Goal: Information Seeking & Learning: Understand process/instructions

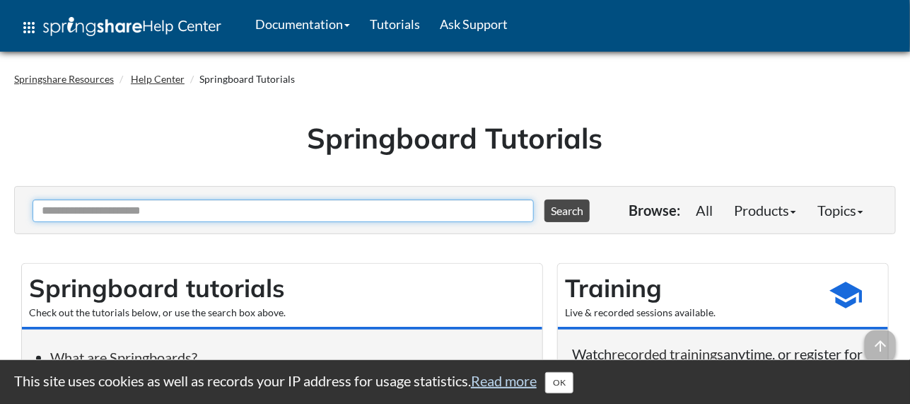
click at [366, 214] on input "Ask Another Question" at bounding box center [284, 210] width 502 height 23
type input "**********"
click at [545, 199] on button "Search" at bounding box center [567, 210] width 45 height 23
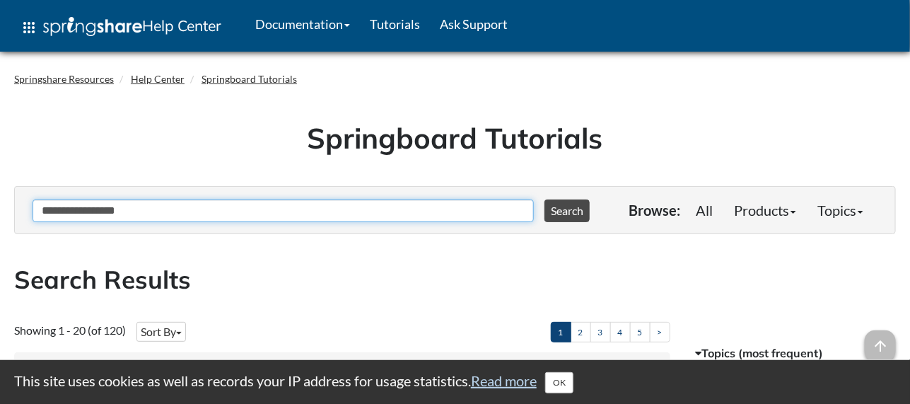
type input "*********"
click at [545, 199] on button "Search" at bounding box center [567, 210] width 45 height 23
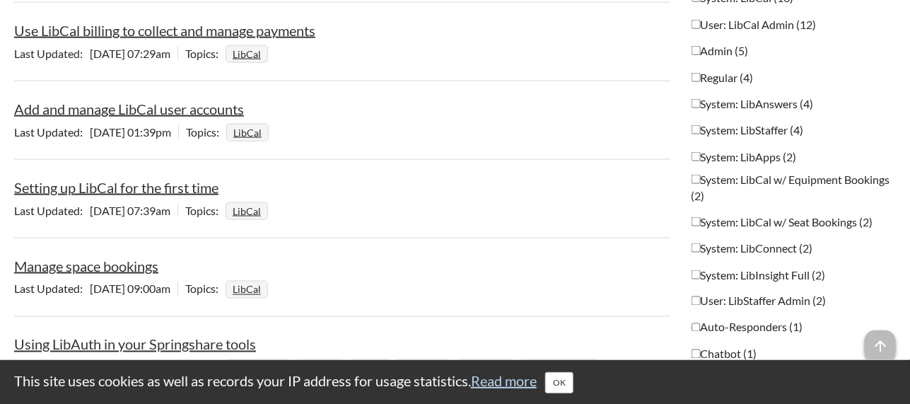
scroll to position [636, 0]
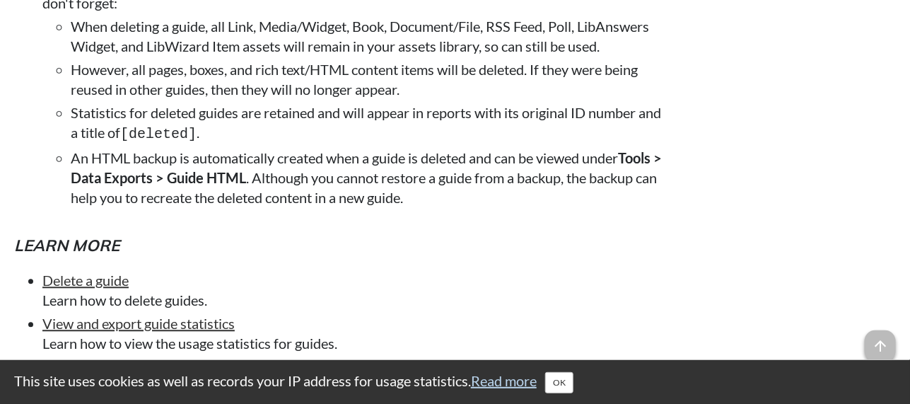
scroll to position [1202, 0]
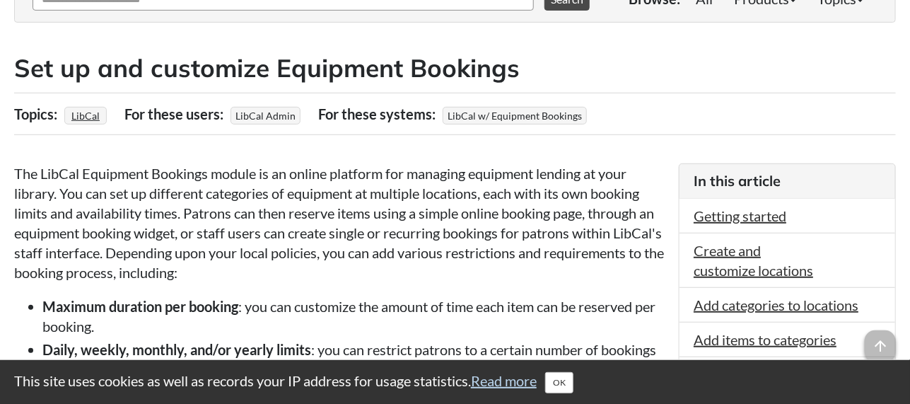
scroll to position [283, 0]
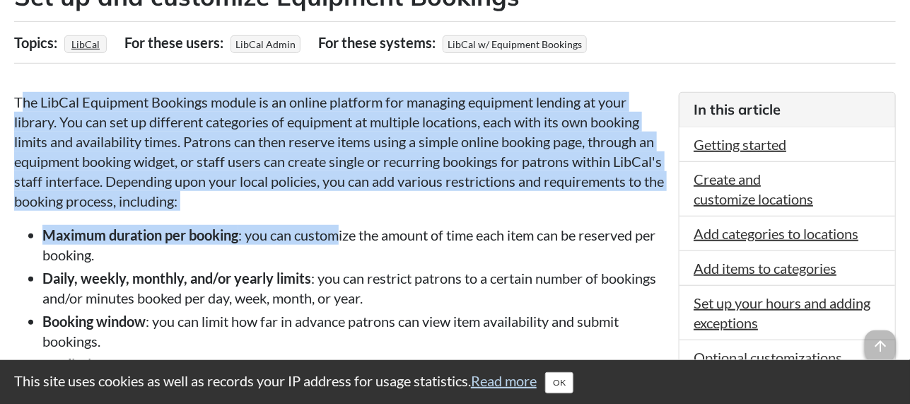
drag, startPoint x: 19, startPoint y: 90, endPoint x: 342, endPoint y: 212, distance: 345.7
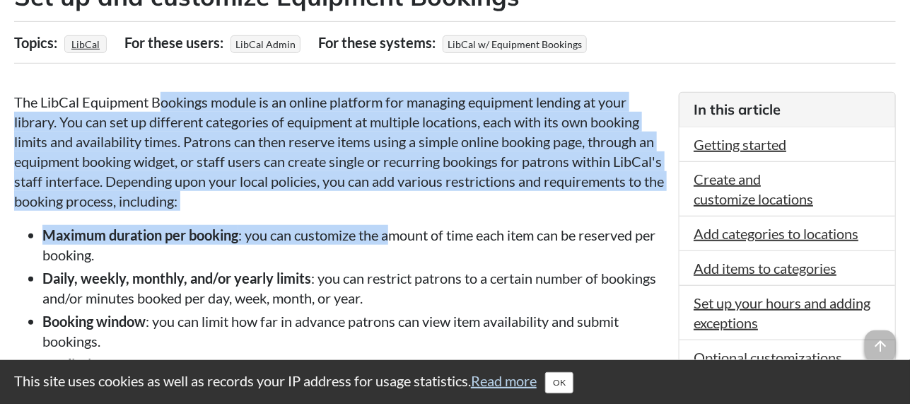
drag, startPoint x: 161, startPoint y: 110, endPoint x: 397, endPoint y: 216, distance: 259.0
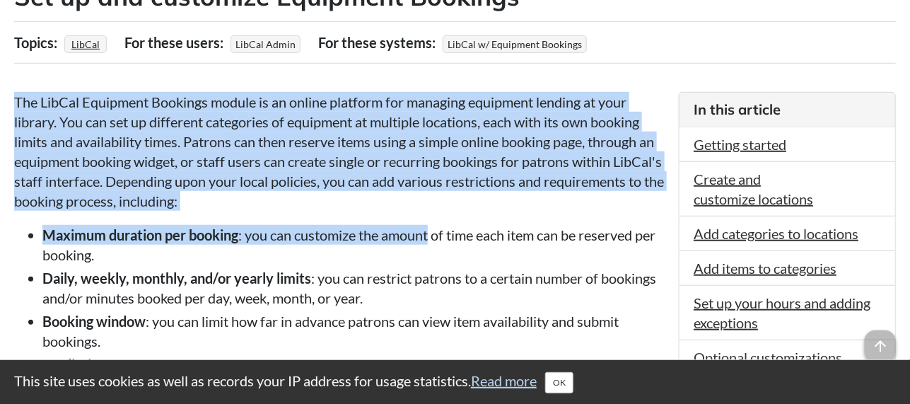
drag, startPoint x: 397, startPoint y: 216, endPoint x: 0, endPoint y: 81, distance: 419.5
click at [140, 144] on p "The LibCal Equipment Bookings module is an online platform for managing equipme…" at bounding box center [339, 151] width 651 height 119
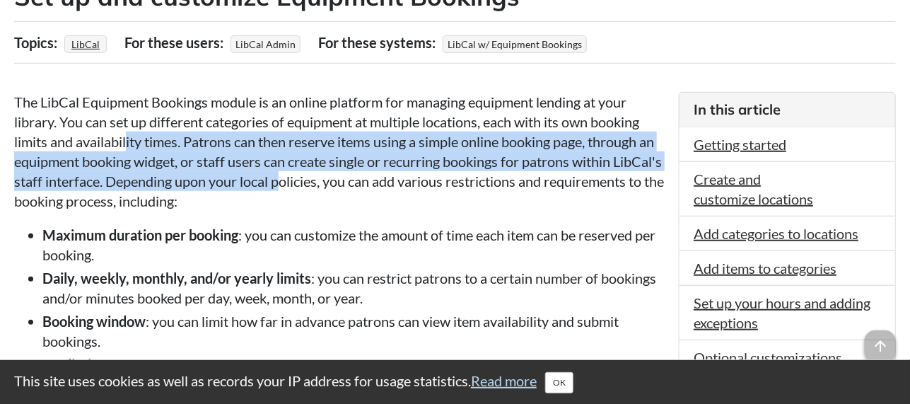
drag, startPoint x: 127, startPoint y: 141, endPoint x: 334, endPoint y: 170, distance: 208.7
click at [334, 170] on p "The LibCal Equipment Bookings module is an online platform for managing equipme…" at bounding box center [339, 151] width 651 height 119
click at [337, 184] on p "The LibCal Equipment Bookings module is an online platform for managing equipme…" at bounding box center [339, 151] width 651 height 119
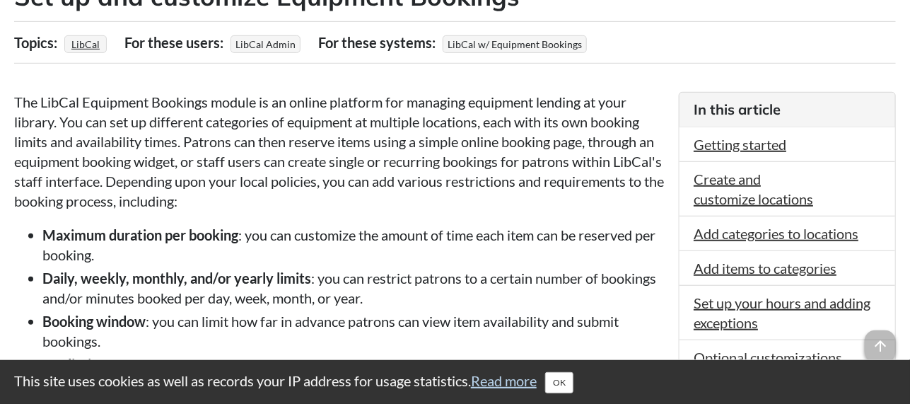
scroll to position [353, 0]
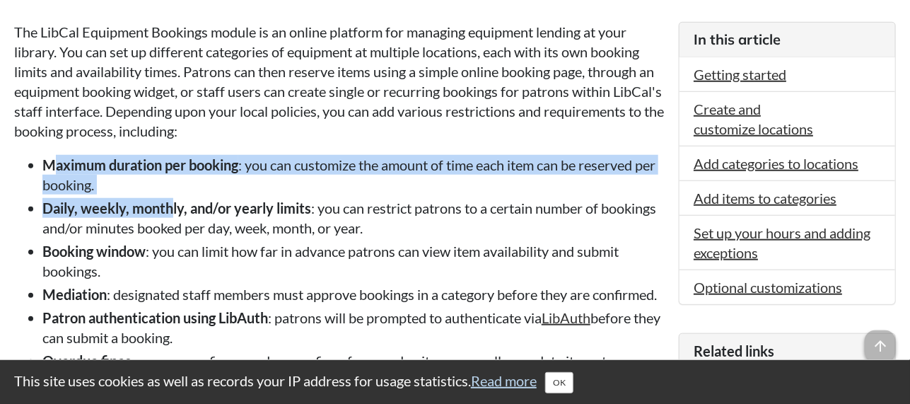
drag, startPoint x: 56, startPoint y: 166, endPoint x: 173, endPoint y: 207, distance: 123.5
click at [173, 207] on ul "Maximum duration per booking : you can customize the amount of time each item c…" at bounding box center [339, 306] width 651 height 302
click at [173, 207] on strong "Daily, weekly, monthly, and/or yearly limits" at bounding box center [176, 207] width 269 height 17
drag, startPoint x: 33, startPoint y: 154, endPoint x: 129, endPoint y: 196, distance: 105.2
click at [129, 196] on ul "Maximum duration per booking : you can customize the amount of time each item c…" at bounding box center [339, 306] width 651 height 302
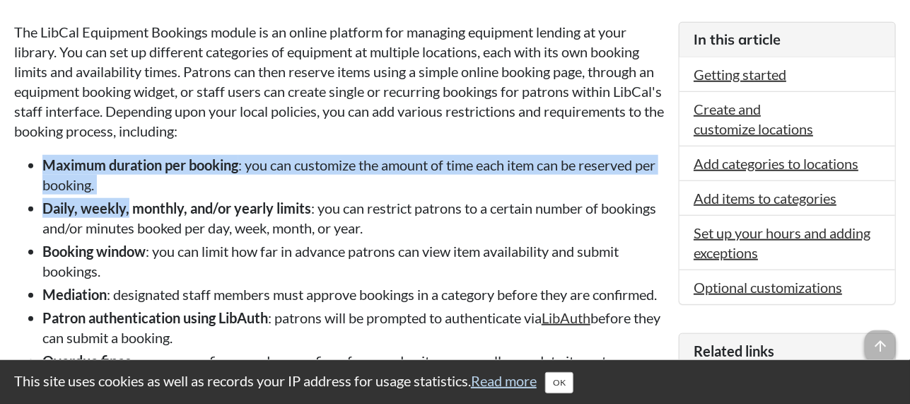
click at [129, 196] on ul "Maximum duration per booking : you can customize the amount of time each item c…" at bounding box center [339, 306] width 651 height 302
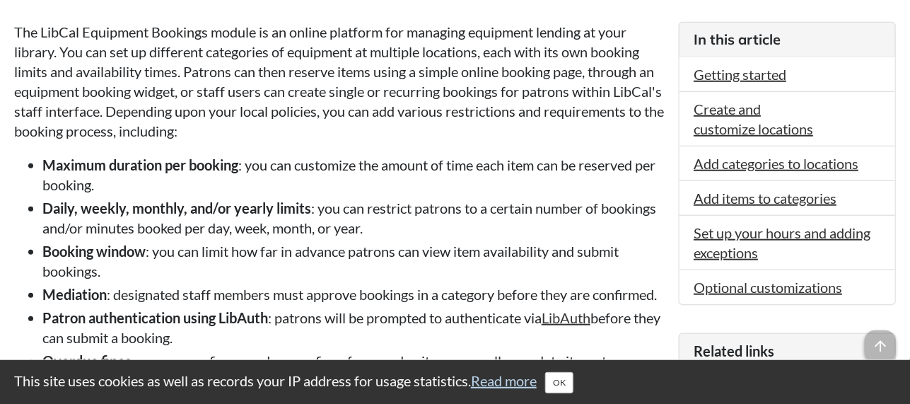
scroll to position [424, 0]
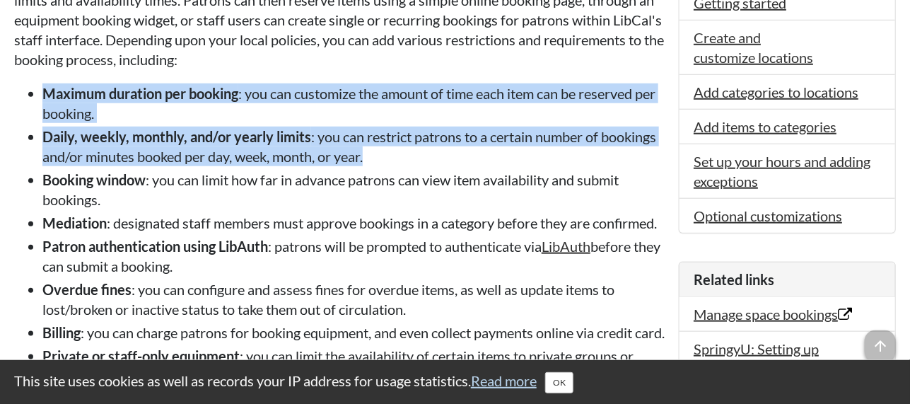
drag, startPoint x: 400, startPoint y: 166, endPoint x: 37, endPoint y: 98, distance: 369.1
click at [37, 98] on ul "Maximum duration per booking : you can customize the amount of time each item c…" at bounding box center [339, 234] width 651 height 302
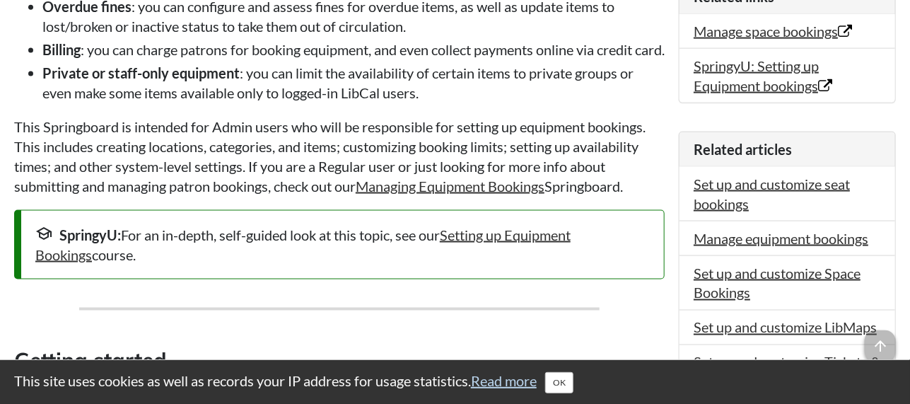
scroll to position [494, 0]
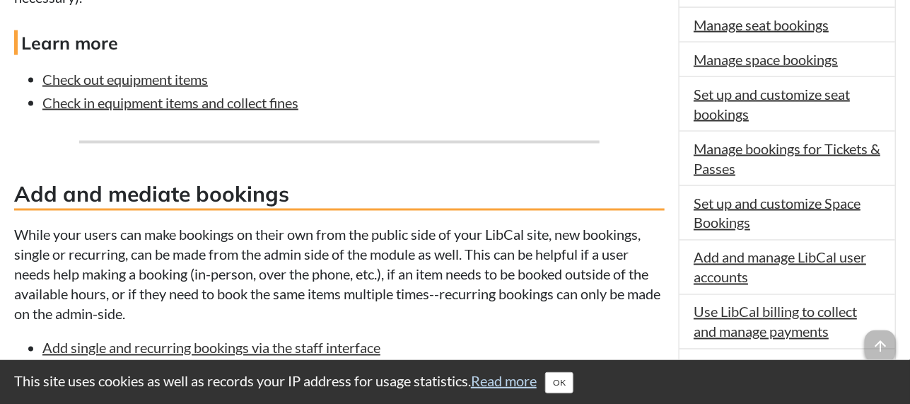
scroll to position [566, 0]
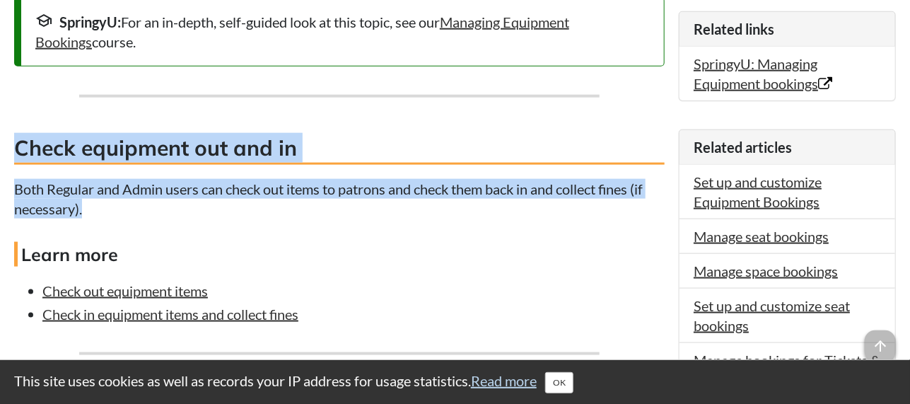
drag, startPoint x: 212, startPoint y: 211, endPoint x: 17, endPoint y: 156, distance: 202.7
click at [17, 156] on h3 "Check equipment out and in" at bounding box center [339, 149] width 651 height 32
drag, startPoint x: 21, startPoint y: 148, endPoint x: 253, endPoint y: 234, distance: 247.6
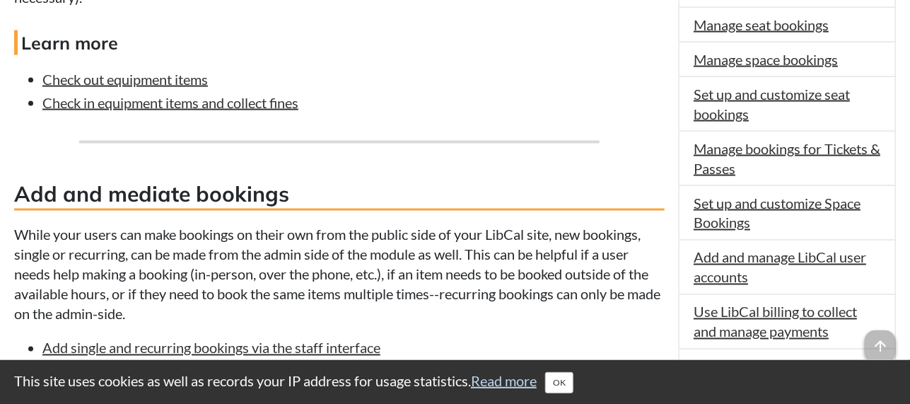
scroll to position [849, 0]
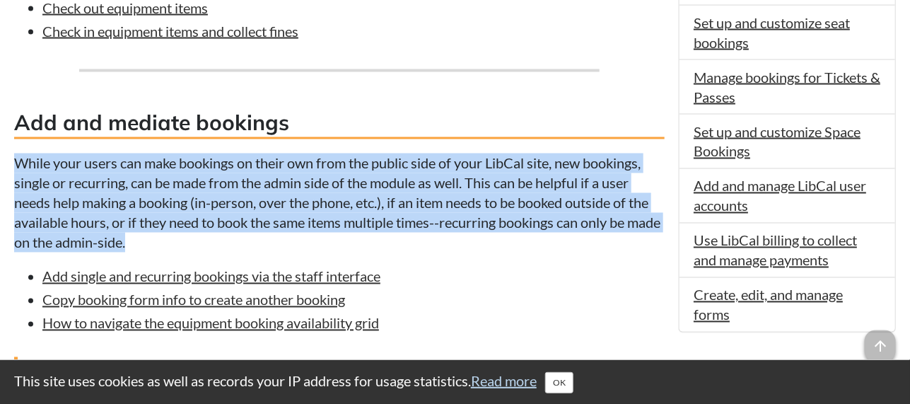
drag, startPoint x: 13, startPoint y: 160, endPoint x: 181, endPoint y: 249, distance: 189.9
click at [181, 249] on p "While your users can make bookings on their own from the public side of your Li…" at bounding box center [339, 203] width 651 height 99
drag, startPoint x: 181, startPoint y: 249, endPoint x: 0, endPoint y: 160, distance: 201.8
click at [0, 160] on div "Springshare Resources Help Center Springboard Tutorials Springboard Tutorials T…" at bounding box center [455, 191] width 910 height 1962
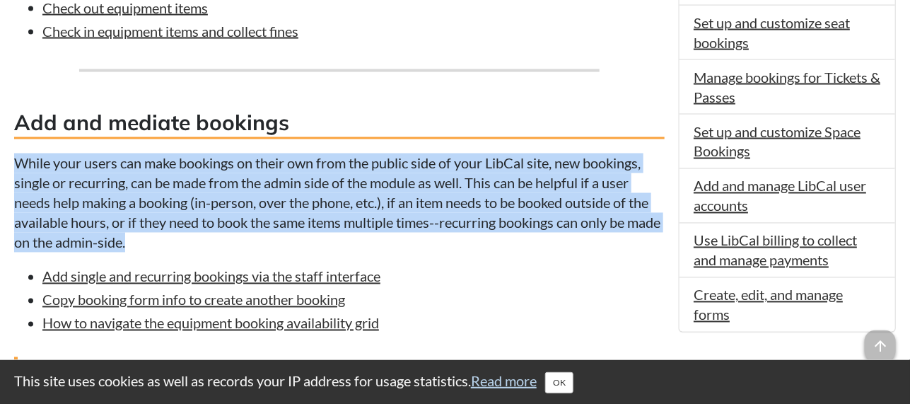
click at [0, 160] on div "Springshare Resources Help Center Springboard Tutorials Springboard Tutorials T…" at bounding box center [455, 191] width 910 height 1962
drag, startPoint x: 0, startPoint y: 160, endPoint x: 195, endPoint y: 239, distance: 210.1
click at [195, 239] on div "Springshare Resources Help Center Springboard Tutorials Springboard Tutorials T…" at bounding box center [455, 191] width 910 height 1962
click at [195, 239] on p "While your users can make bookings on their own from the public side of your Li…" at bounding box center [339, 203] width 651 height 99
drag, startPoint x: 195, startPoint y: 239, endPoint x: 42, endPoint y: 170, distance: 167.8
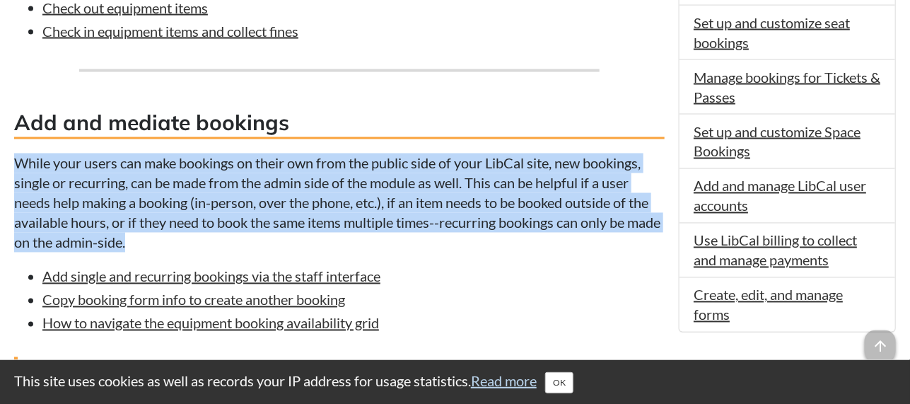
click at [42, 170] on p "While your users can make bookings on their own from the public side of your Li…" at bounding box center [339, 203] width 651 height 99
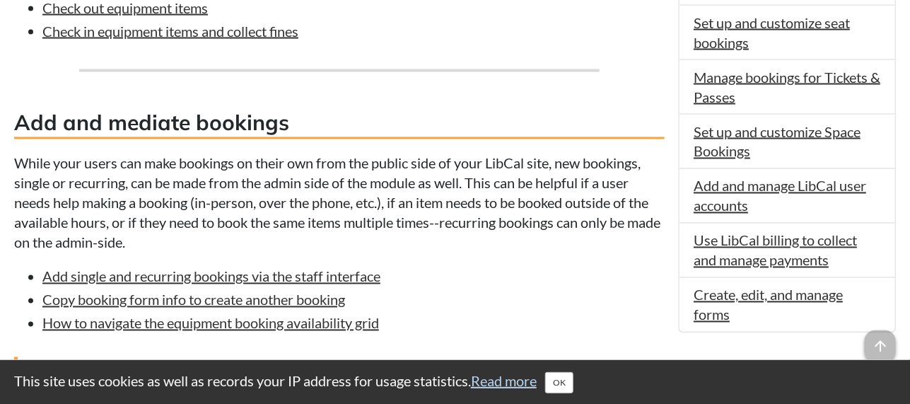
click at [100, 185] on p "While your users can make bookings on their own from the public side of your Li…" at bounding box center [339, 203] width 651 height 99
click at [127, 174] on p "While your users can make bookings on their own from the public side of your Li…" at bounding box center [339, 203] width 651 height 99
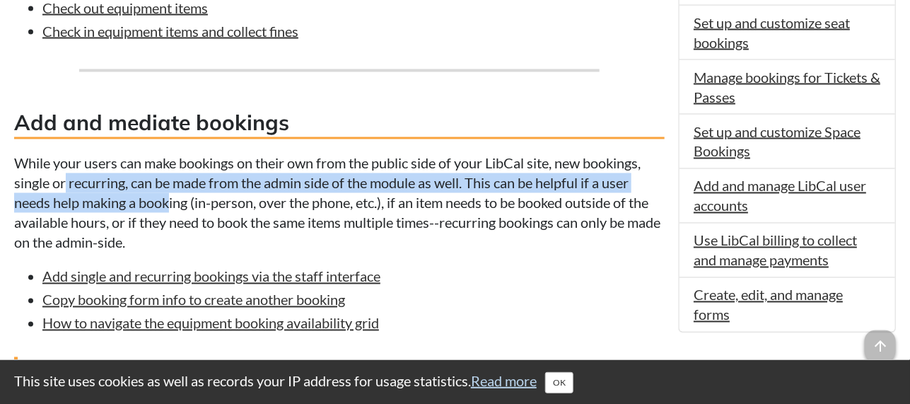
drag, startPoint x: 66, startPoint y: 183, endPoint x: 168, endPoint y: 193, distance: 102.3
click at [168, 193] on p "While your users can make bookings on their own from the public side of your Li…" at bounding box center [339, 203] width 651 height 99
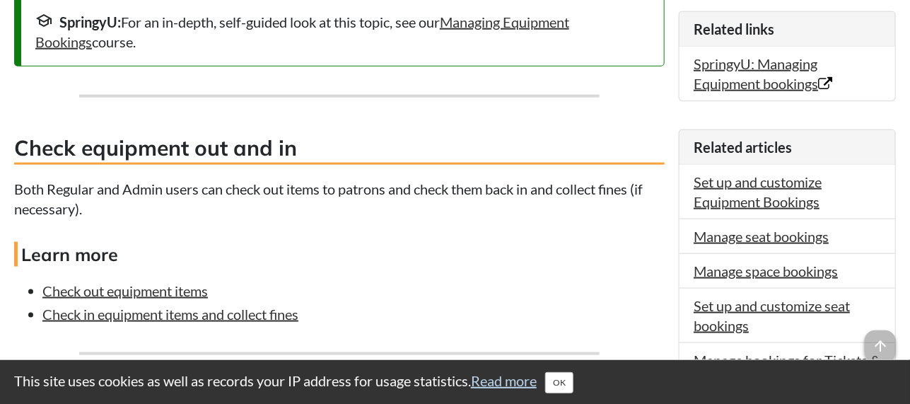
scroll to position [212, 0]
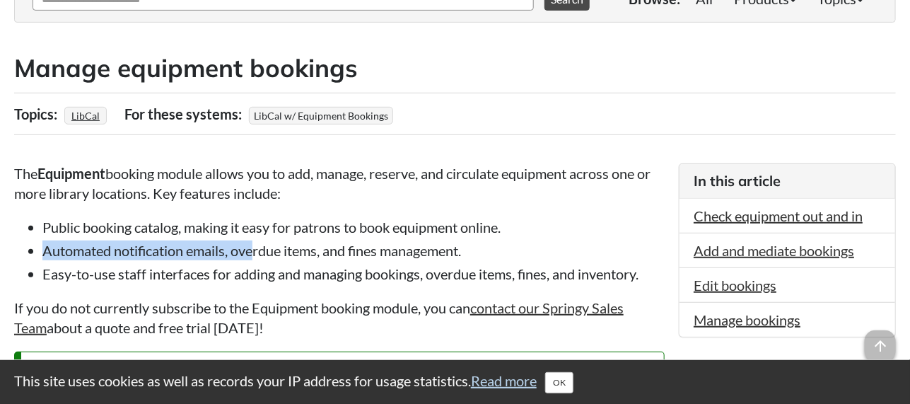
drag, startPoint x: 41, startPoint y: 254, endPoint x: 259, endPoint y: 255, distance: 217.9
click at [259, 255] on ul "Public booking catalog, making it easy for patrons to book equipment online. Au…" at bounding box center [339, 250] width 651 height 66
click at [253, 258] on li "Automated notification emails, overdue items, and fines management." at bounding box center [353, 251] width 623 height 20
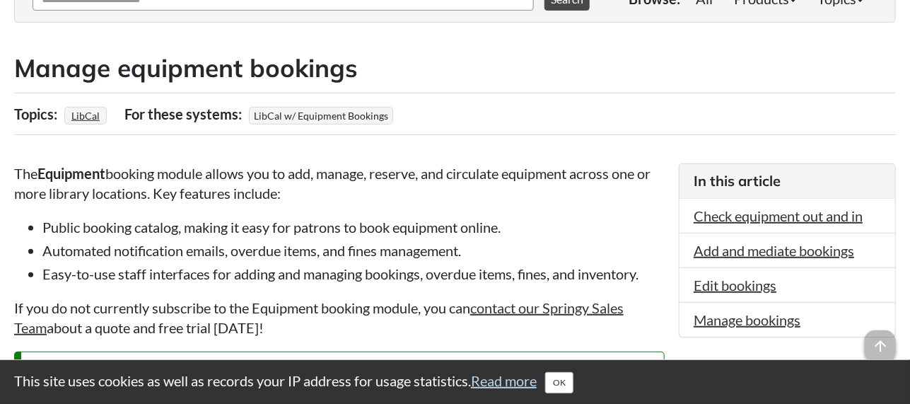
scroll to position [283, 0]
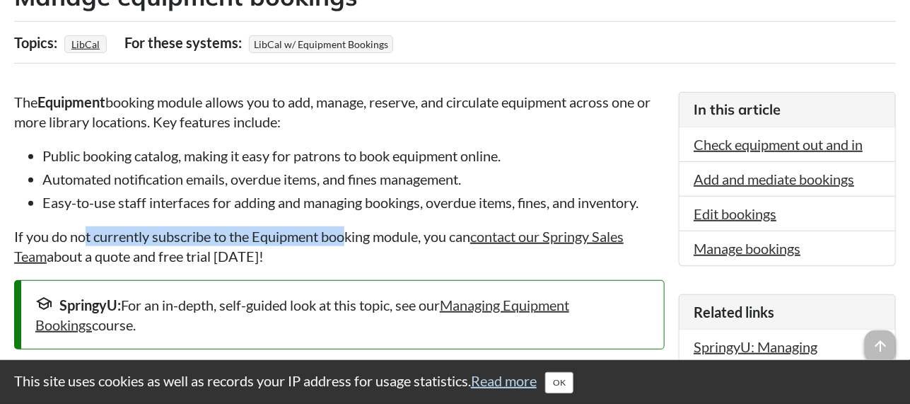
drag, startPoint x: 83, startPoint y: 228, endPoint x: 345, endPoint y: 229, distance: 261.7
click at [345, 229] on p "If you do not currently subscribe to the Equipment booking module, you can cont…" at bounding box center [339, 246] width 651 height 40
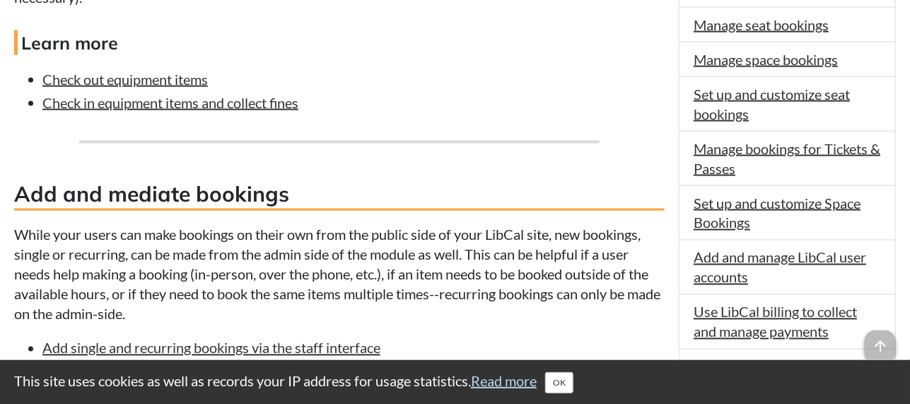
scroll to position [849, 0]
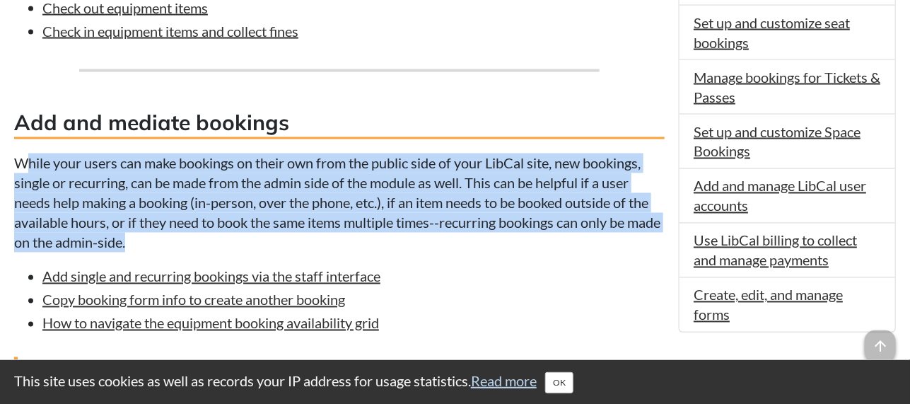
drag, startPoint x: 31, startPoint y: 159, endPoint x: 193, endPoint y: 234, distance: 178.5
click at [193, 234] on p "While your users can make bookings on their own from the public side of your Li…" at bounding box center [339, 203] width 651 height 99
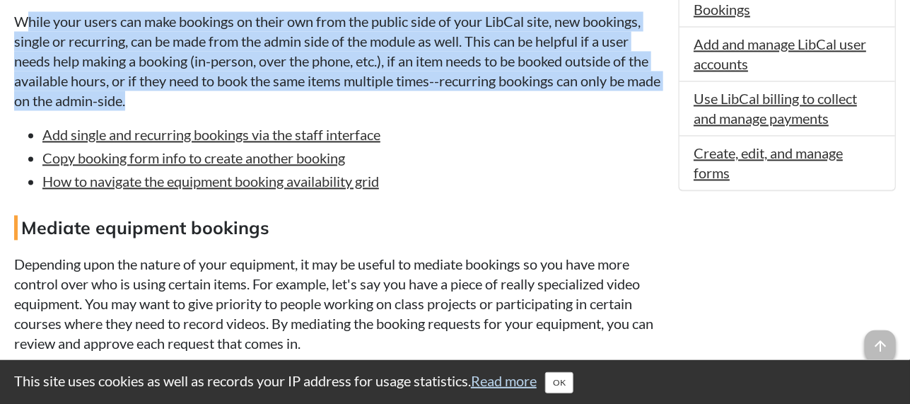
scroll to position [1060, 0]
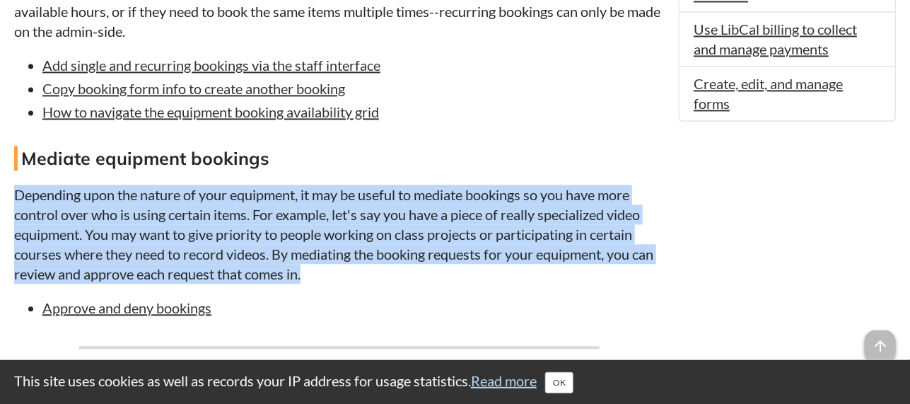
drag, startPoint x: 8, startPoint y: 190, endPoint x: 342, endPoint y: 270, distance: 343.9
click at [342, 270] on div "FAQ content Manage equipment bookings Topics: LibCal For these users: For these…" at bounding box center [455, 71] width 903 height 1778
click at [342, 270] on p "Depending upon the nature of your equipment, it may be useful to mediate bookin…" at bounding box center [339, 234] width 651 height 99
drag, startPoint x: 342, startPoint y: 270, endPoint x: 38, endPoint y: 197, distance: 312.8
click at [38, 197] on p "Depending upon the nature of your equipment, it may be useful to mediate bookin…" at bounding box center [339, 234] width 651 height 99
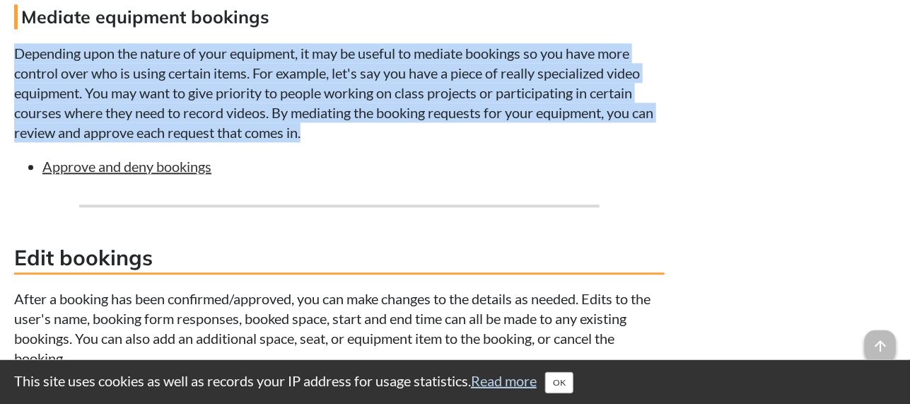
scroll to position [1343, 0]
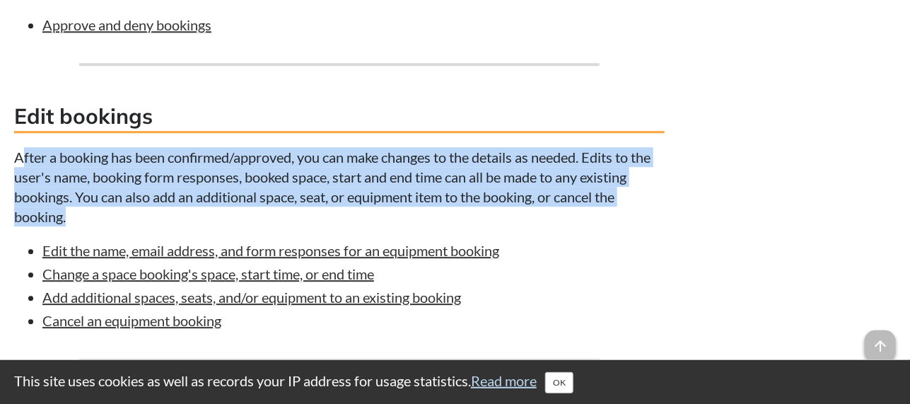
drag, startPoint x: 22, startPoint y: 151, endPoint x: 117, endPoint y: 219, distance: 117.0
click at [117, 219] on p "After a booking has been confirmed/approved, you can make changes to the detail…" at bounding box center [339, 186] width 651 height 79
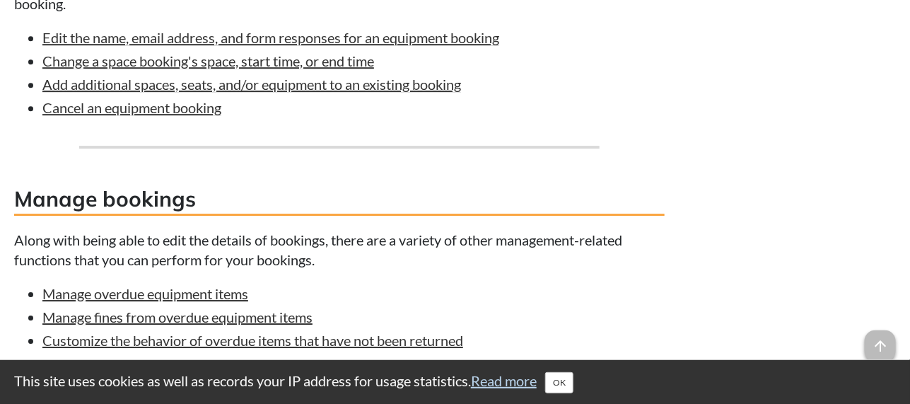
scroll to position [1626, 0]
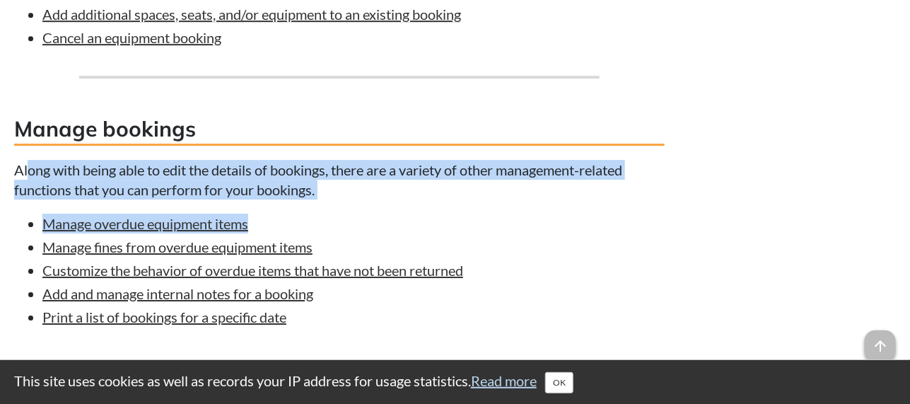
drag, startPoint x: 30, startPoint y: 147, endPoint x: 456, endPoint y: 202, distance: 428.6
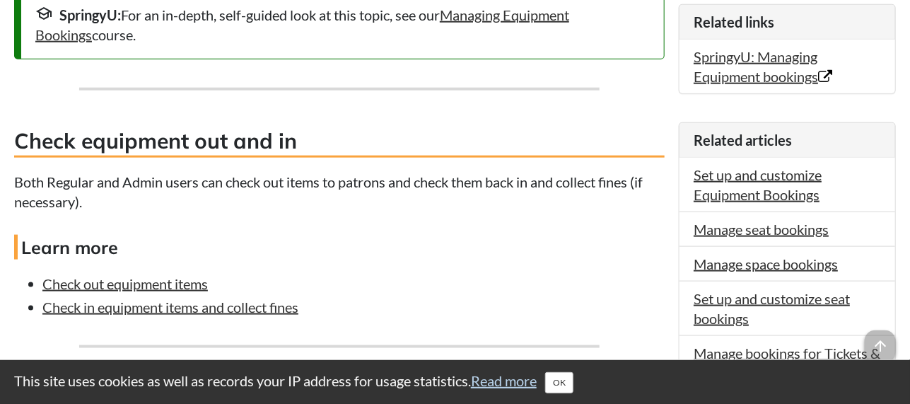
scroll to position [149, 0]
